Goal: Information Seeking & Learning: Learn about a topic

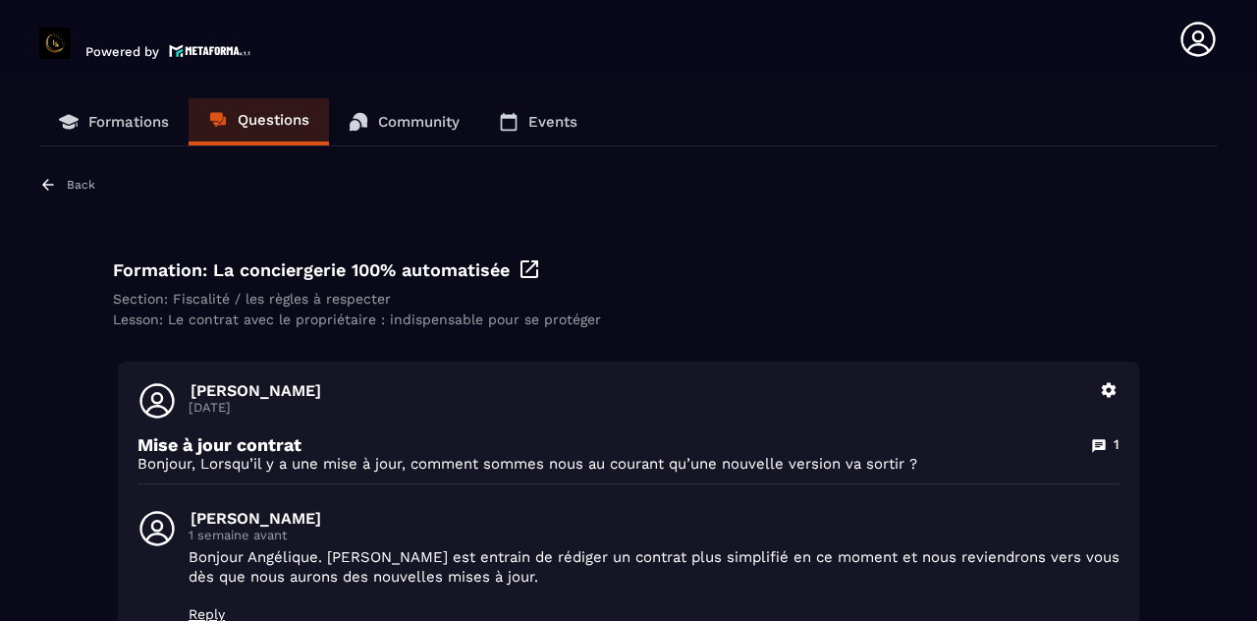
click at [120, 116] on p "Formations" at bounding box center [128, 122] width 81 height 18
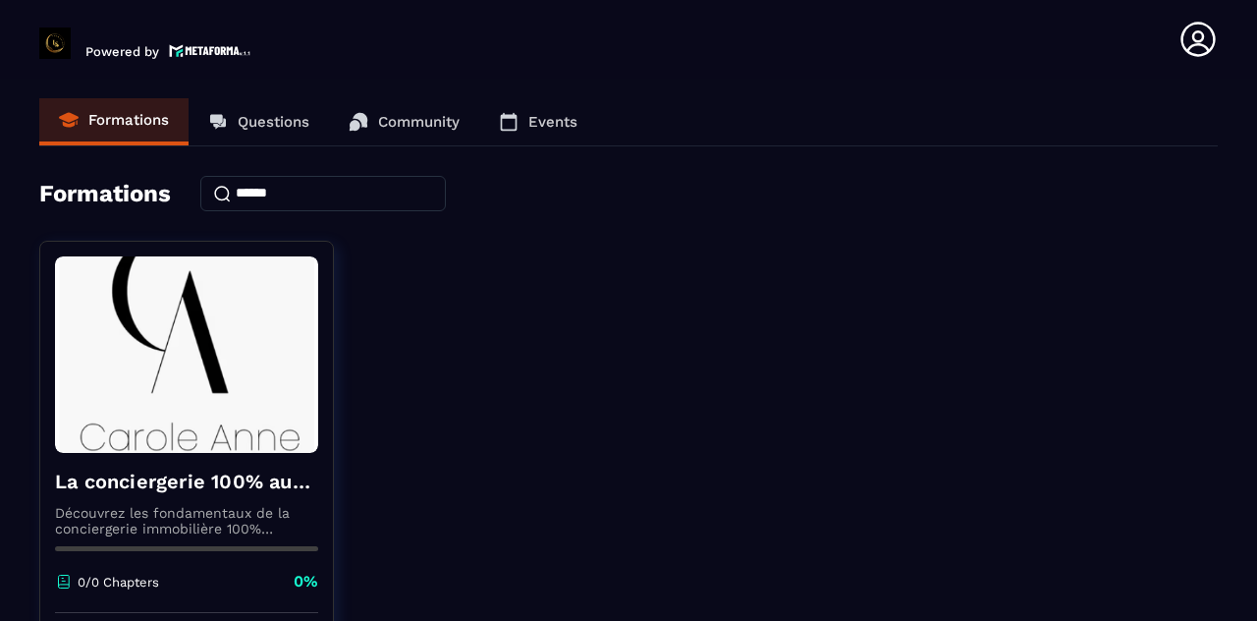
scroll to position [167, 0]
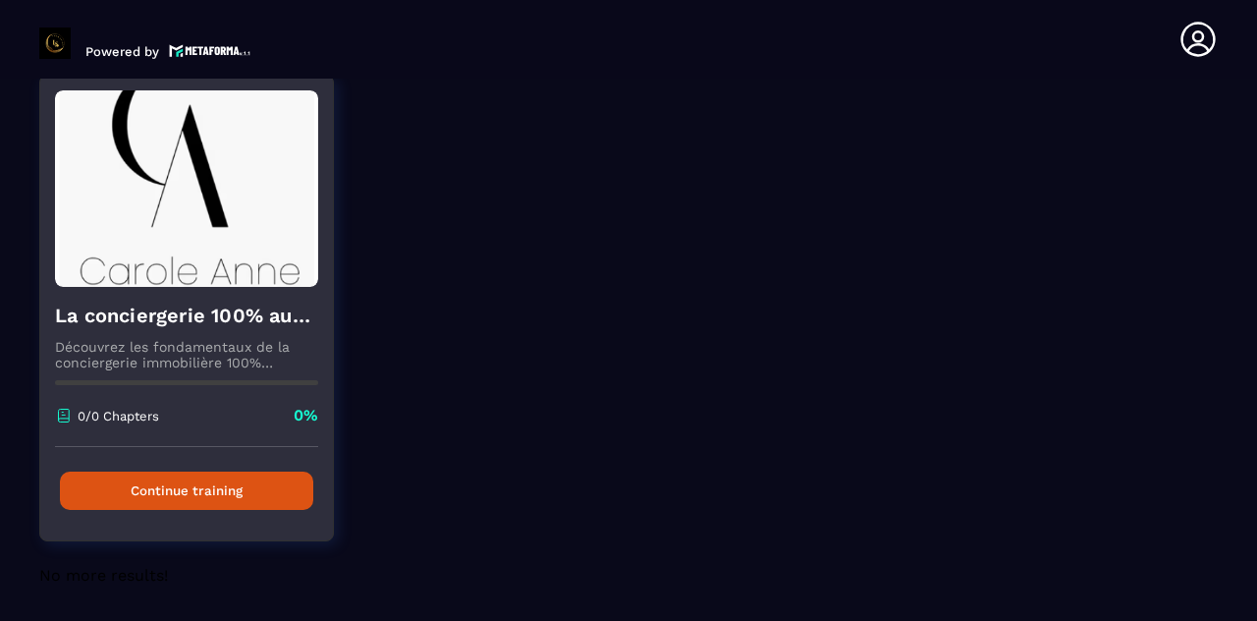
click at [190, 319] on h4 "La conciergerie 100% automatisée" at bounding box center [186, 315] width 263 height 27
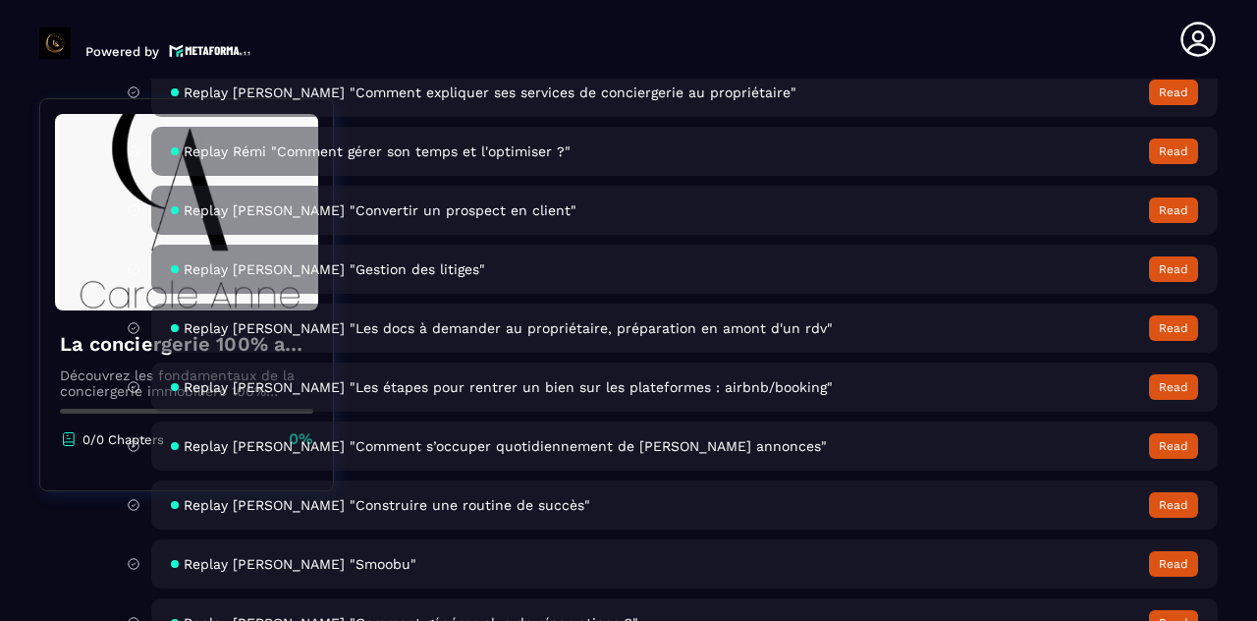
scroll to position [7366, 0]
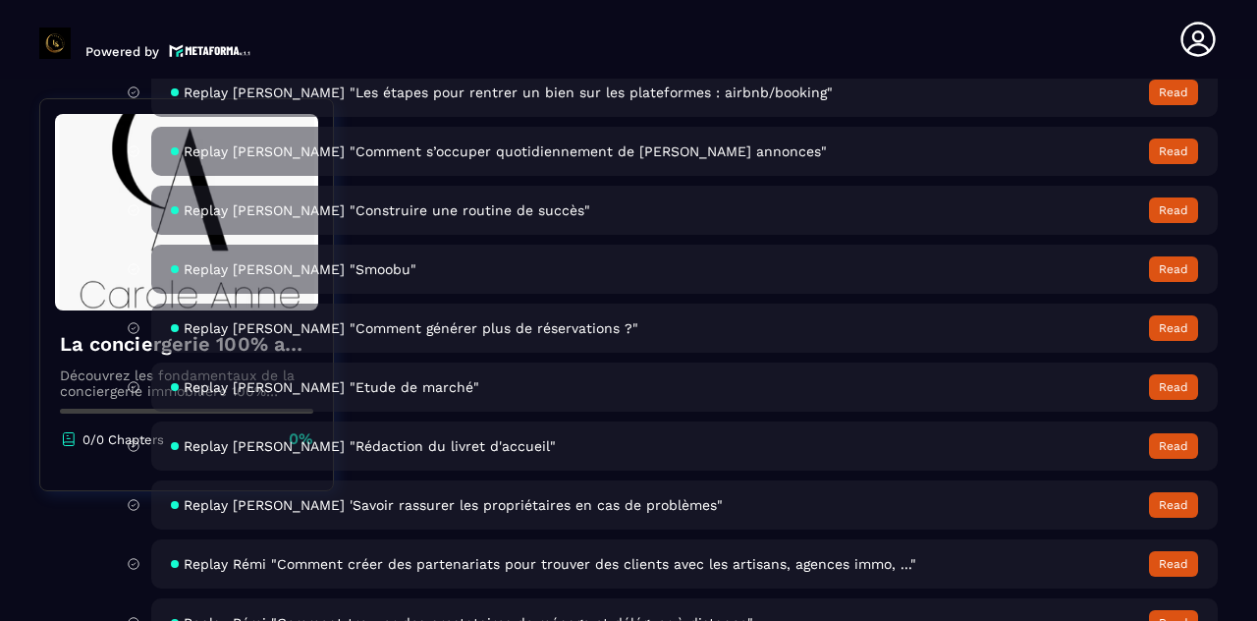
drag, startPoint x: 1165, startPoint y: 450, endPoint x: 1186, endPoint y: 449, distance: 21.6
drag, startPoint x: 1186, startPoint y: 449, endPoint x: 371, endPoint y: 434, distance: 815.3
drag, startPoint x: 371, startPoint y: 434, endPoint x: 395, endPoint y: 451, distance: 28.9
click at [395, 451] on span "Replay [PERSON_NAME] "Rédaction du livret d'accueil"" at bounding box center [370, 446] width 372 height 16
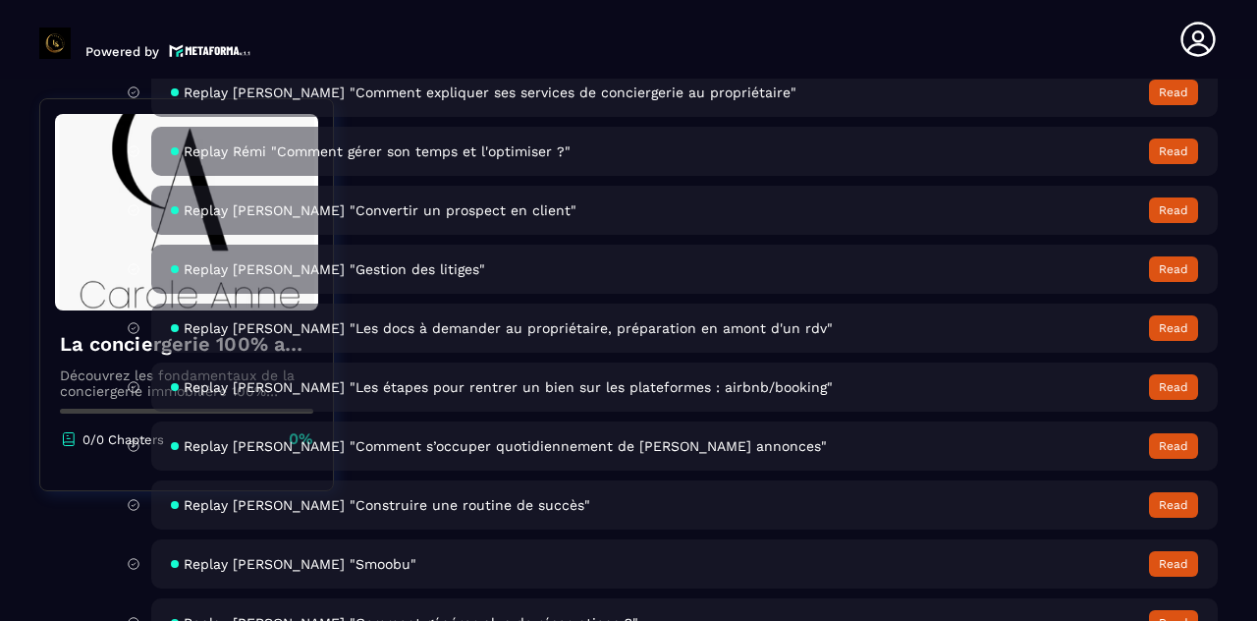
scroll to position [7366, 0]
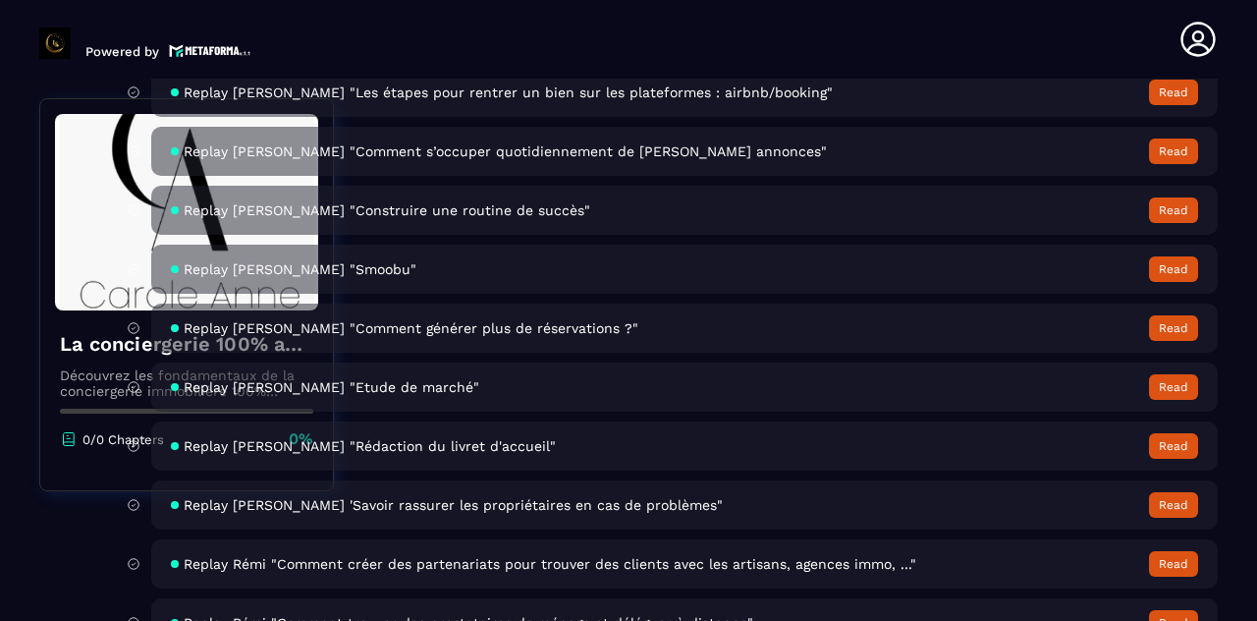
click at [1198, 445] on button "Read" at bounding box center [1173, 446] width 49 height 26
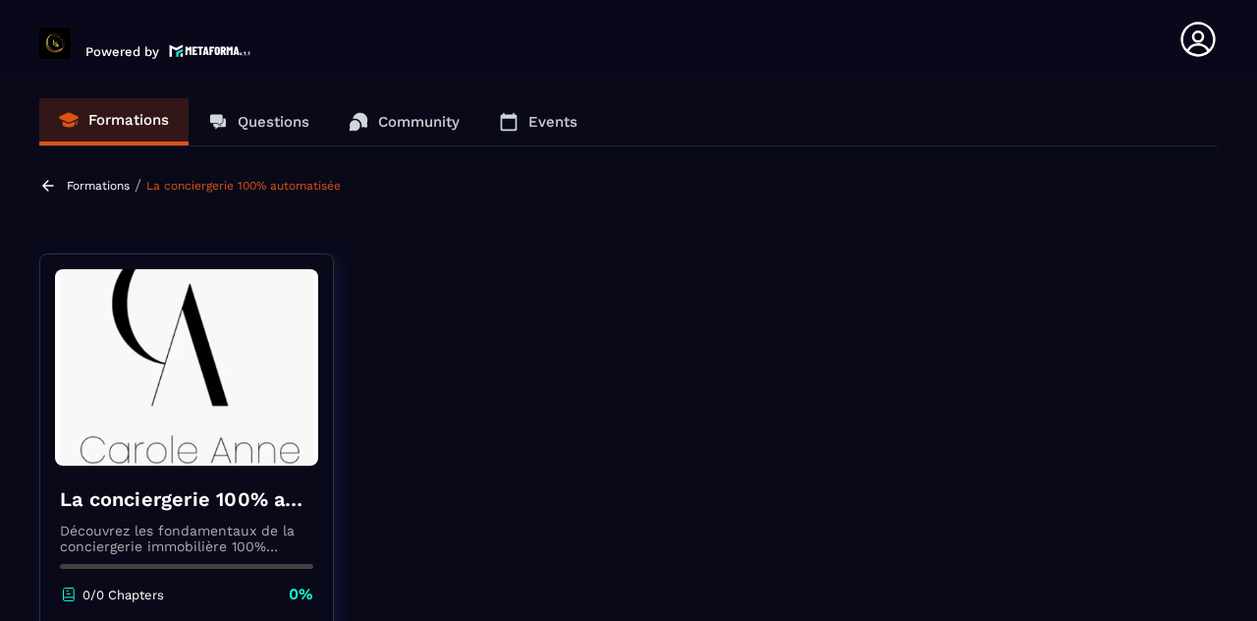
click at [561, 125] on p "Events" at bounding box center [552, 122] width 49 height 18
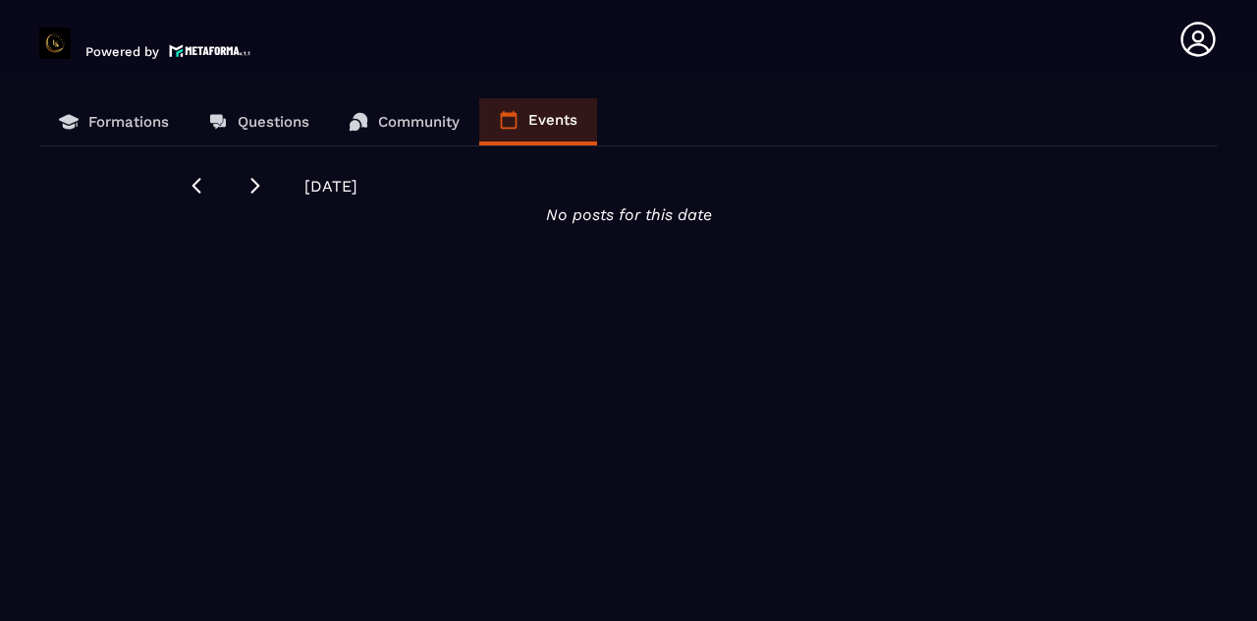
click at [458, 113] on p "Community" at bounding box center [419, 122] width 82 height 18
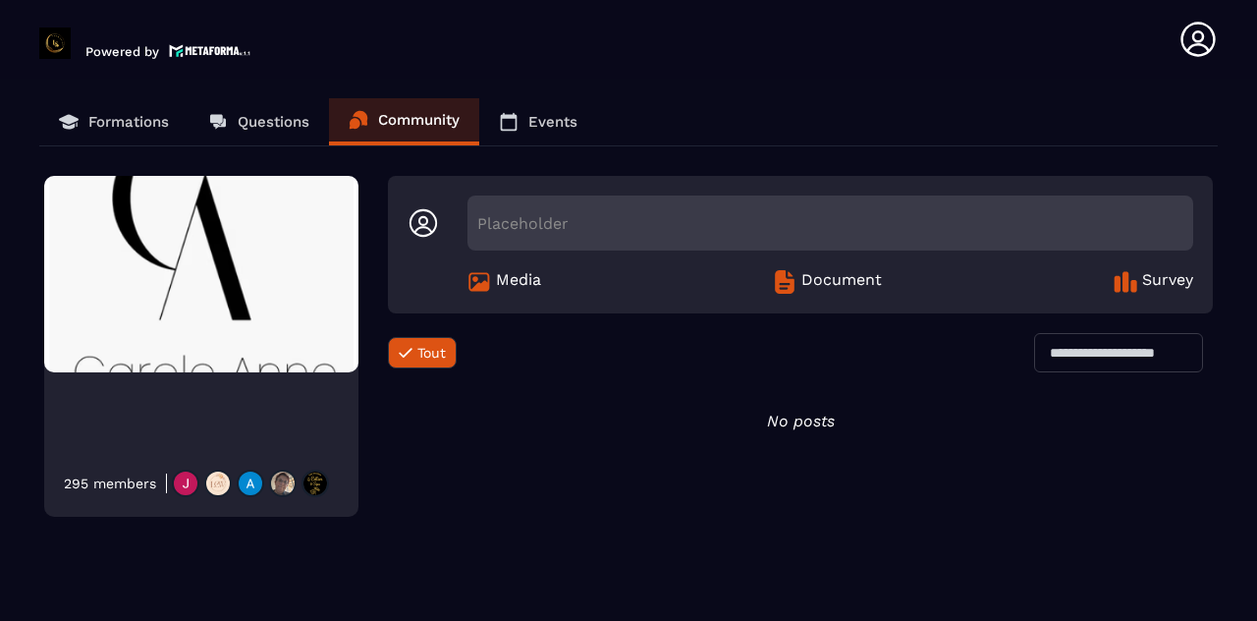
click at [235, 118] on link "Questions" at bounding box center [259, 121] width 140 height 47
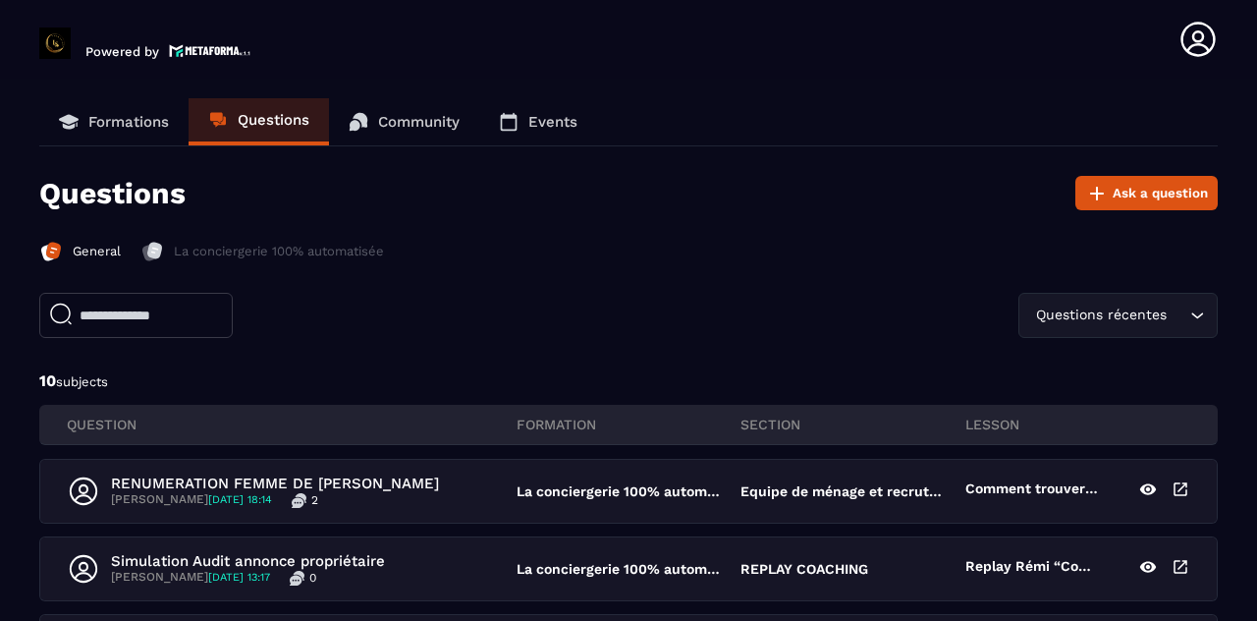
click at [40, 110] on link "Formations" at bounding box center [113, 121] width 149 height 47
